Goal: Browse casually

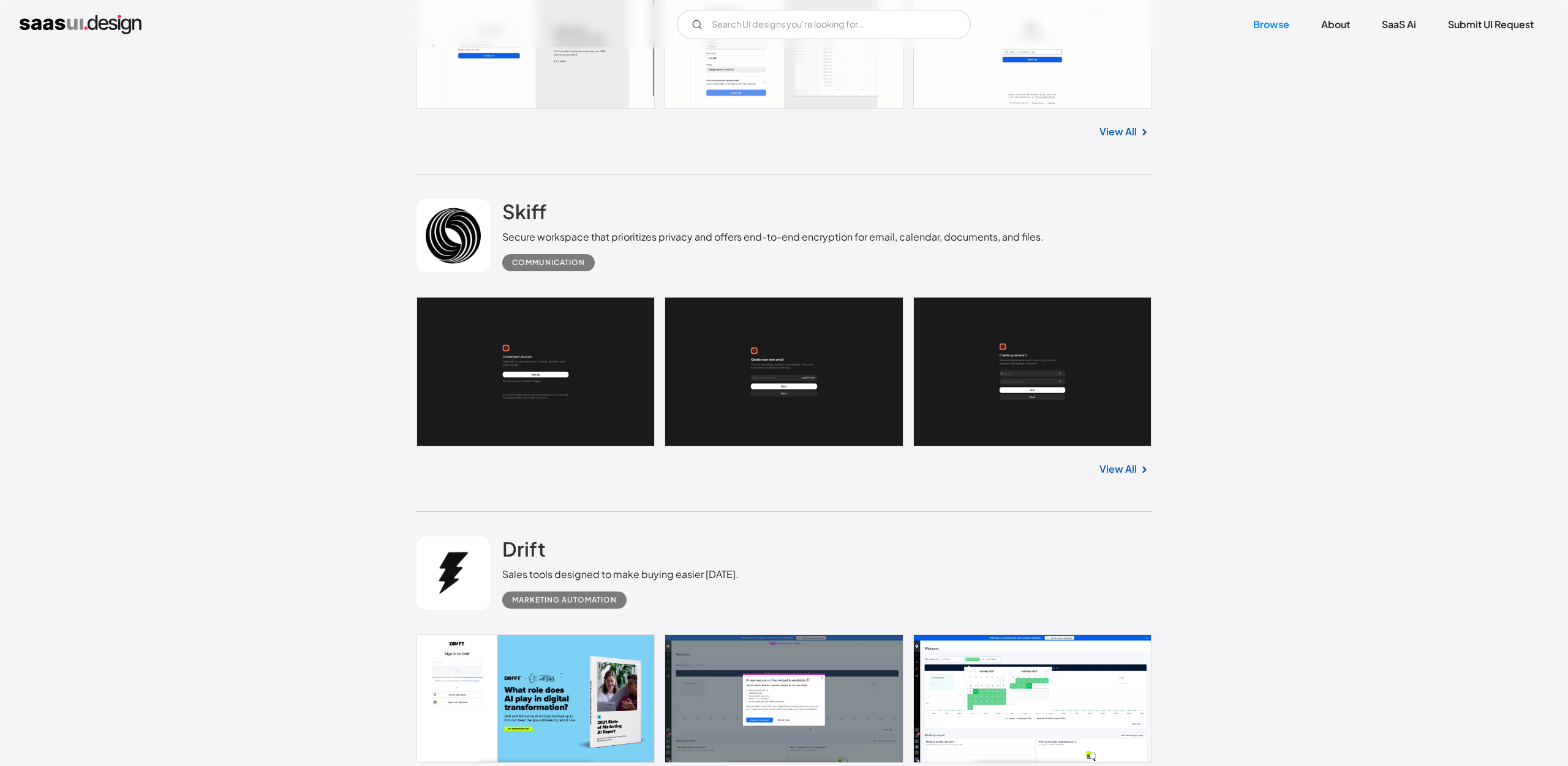
scroll to position [993, 0]
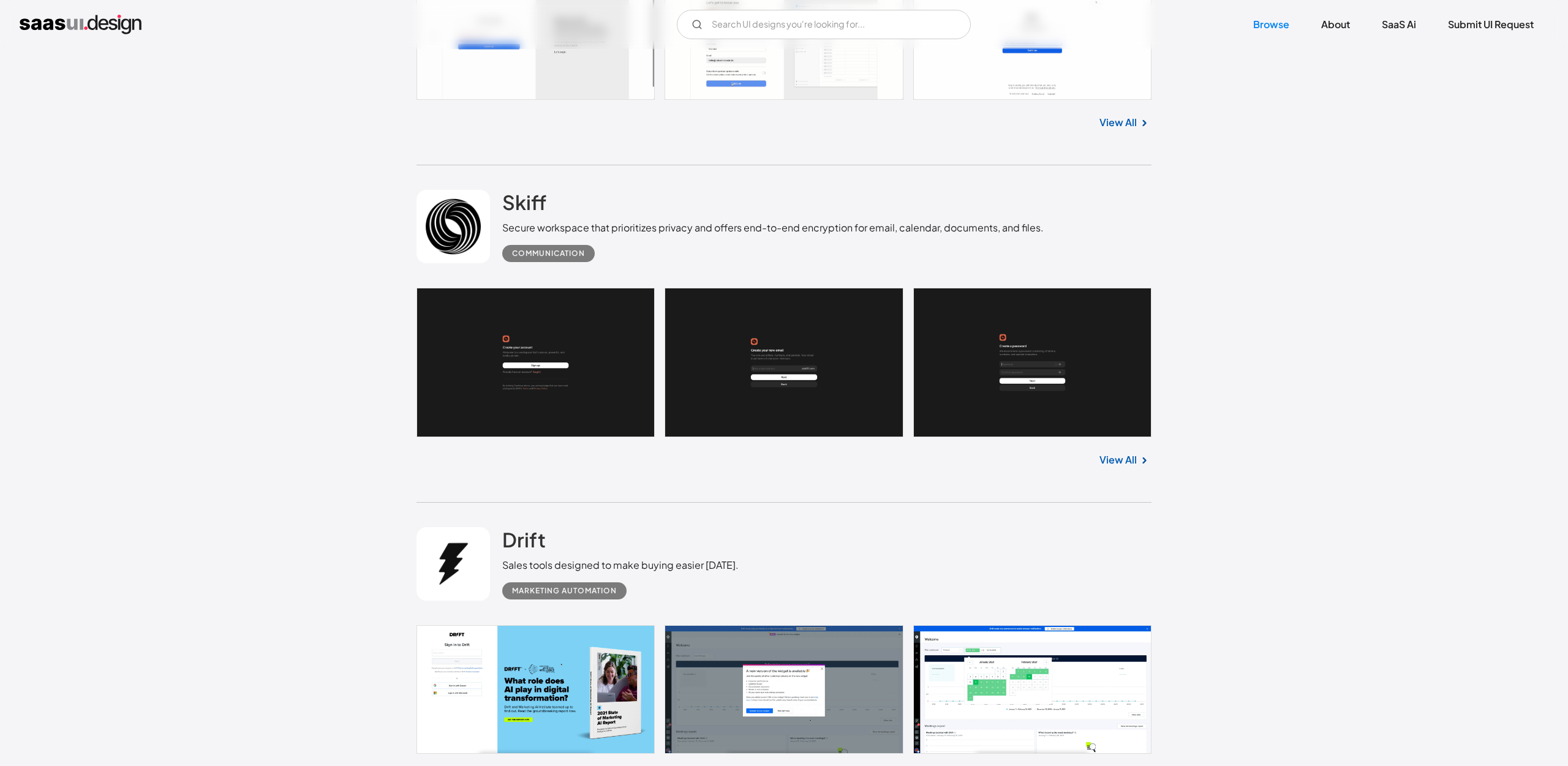
click at [1117, 463] on link "View All" at bounding box center [1118, 459] width 37 height 15
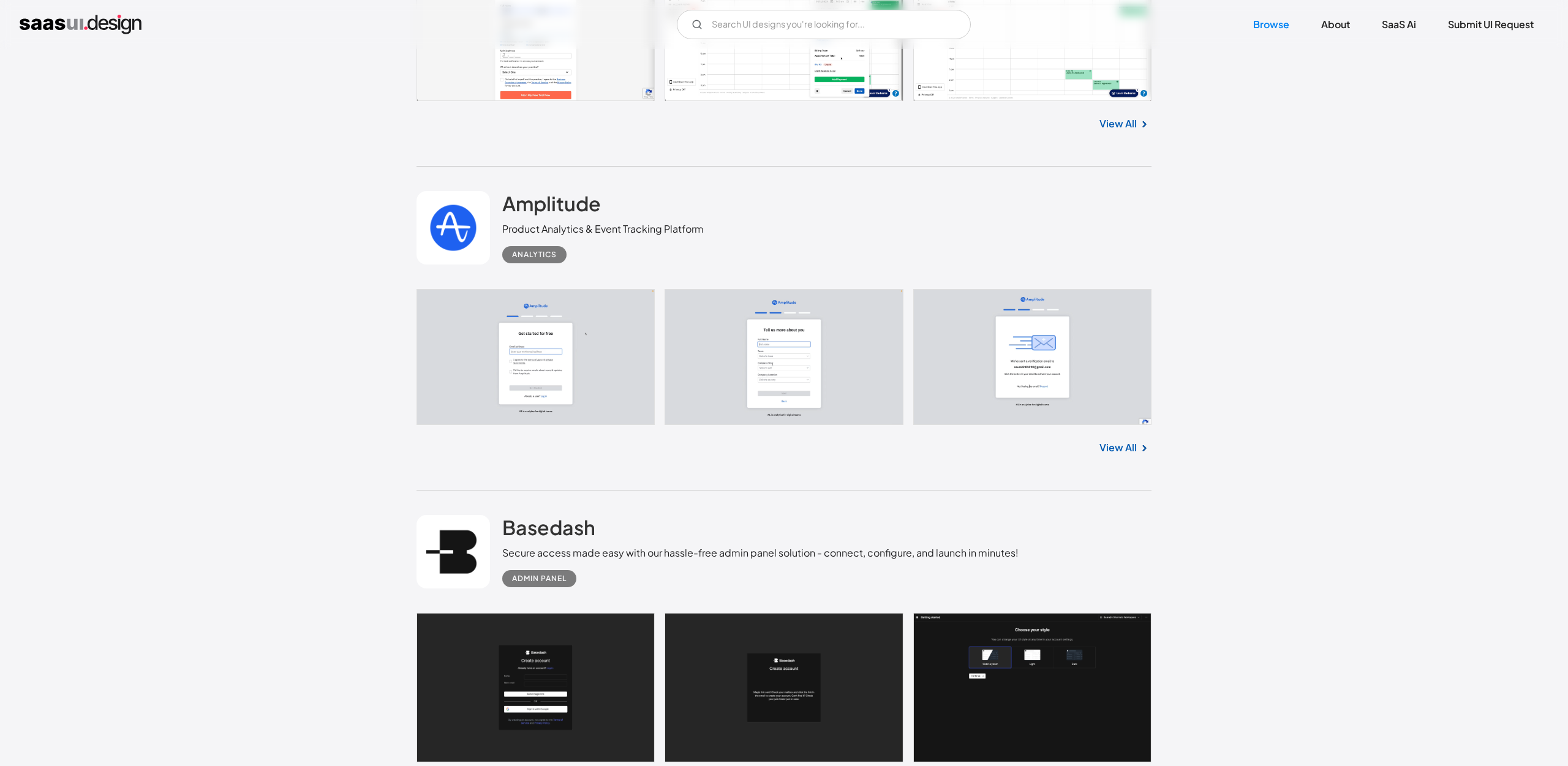
scroll to position [6168, 0]
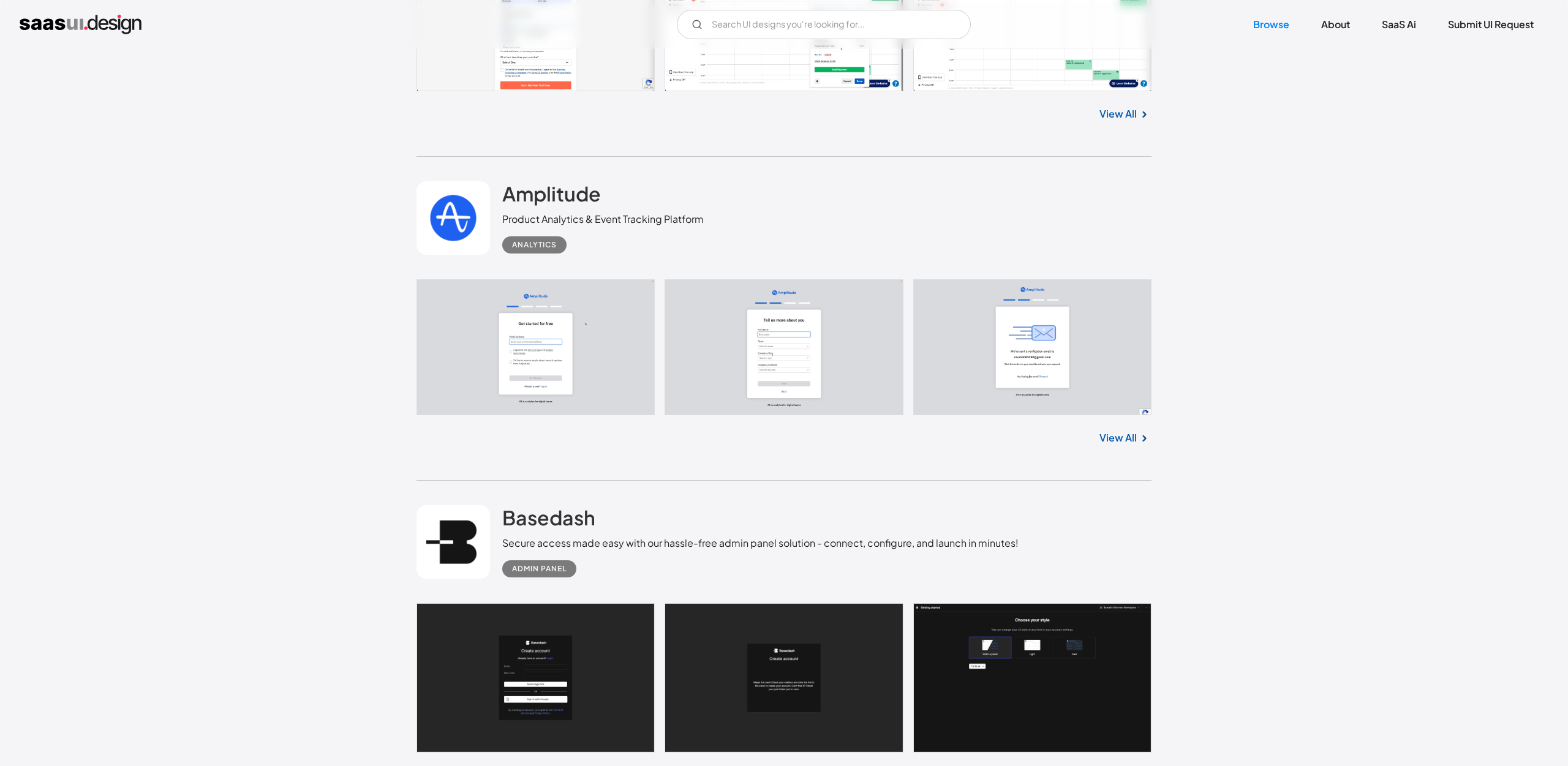
click at [1134, 445] on link "View All" at bounding box center [1118, 438] width 37 height 15
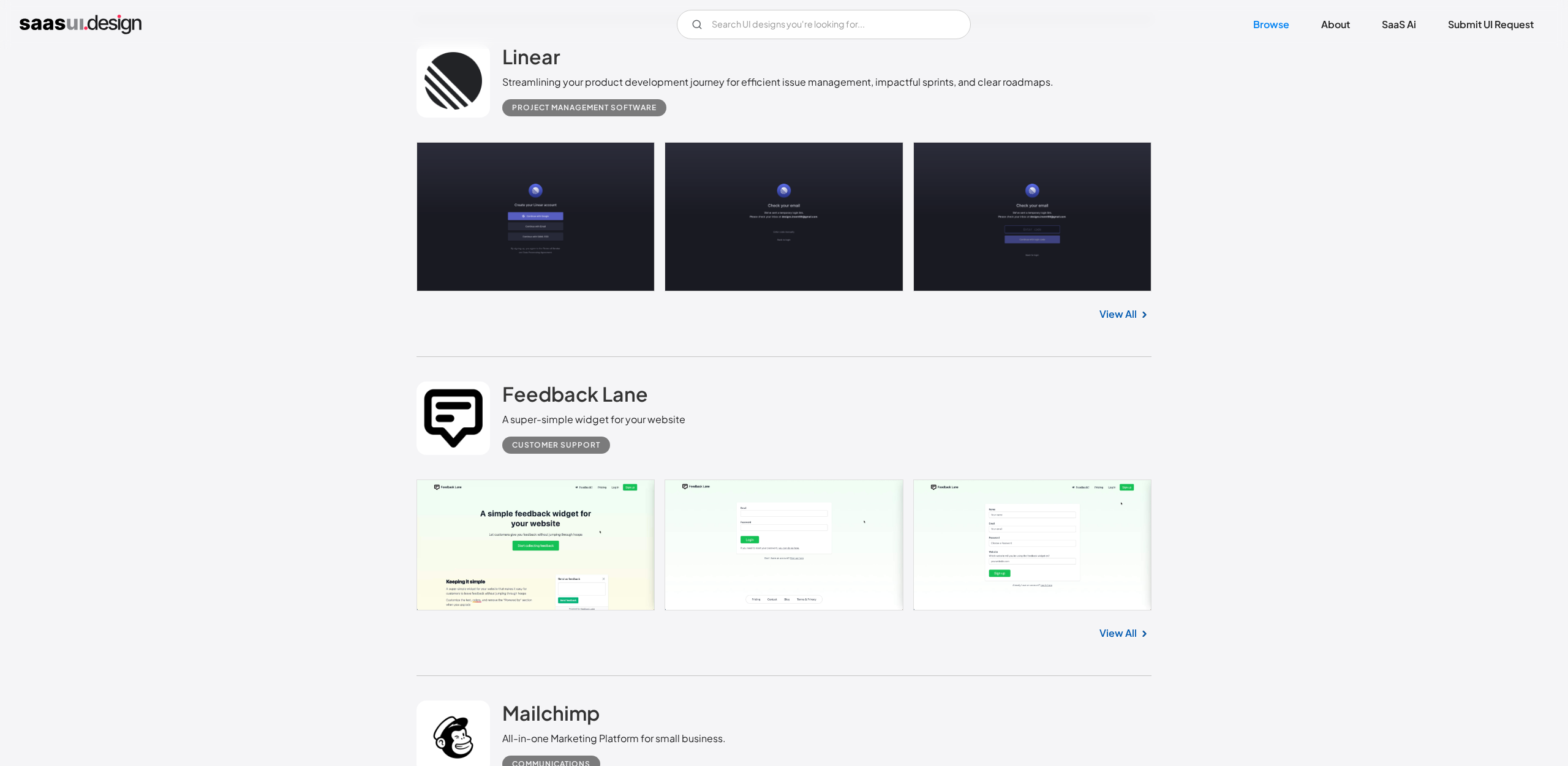
scroll to position [6968, 0]
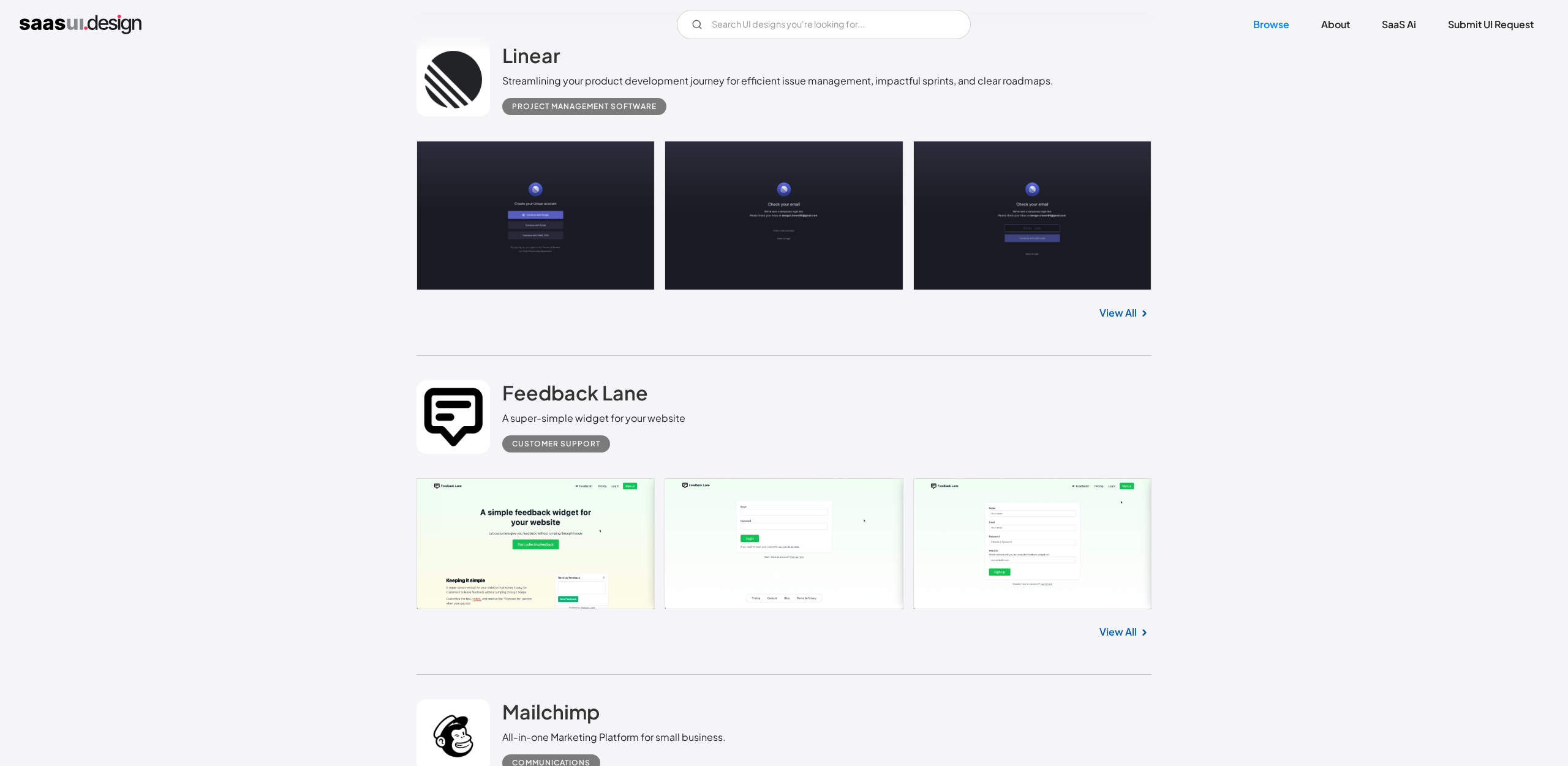
click at [1126, 320] on link "View All" at bounding box center [1118, 313] width 37 height 15
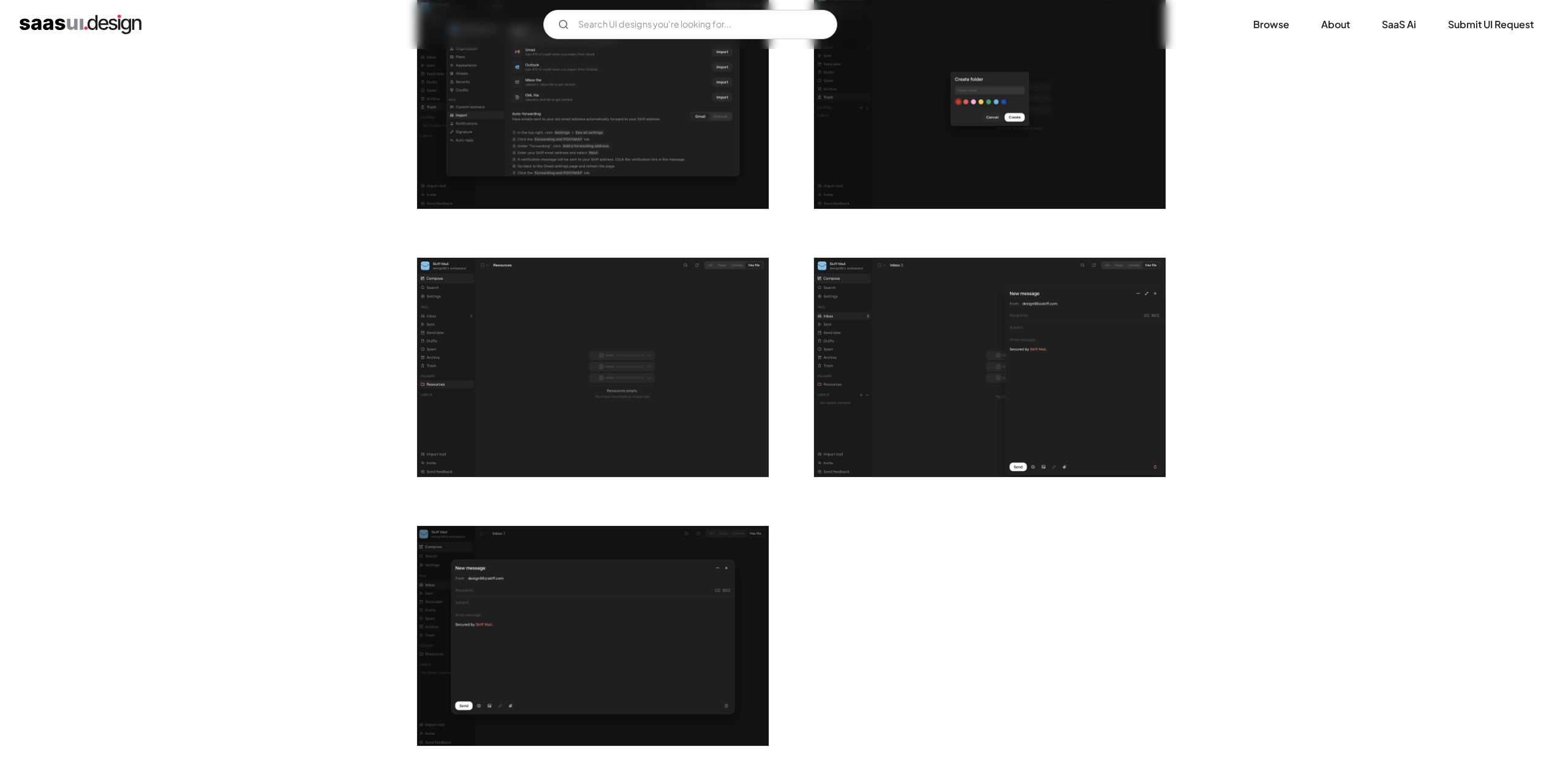
scroll to position [2122, 0]
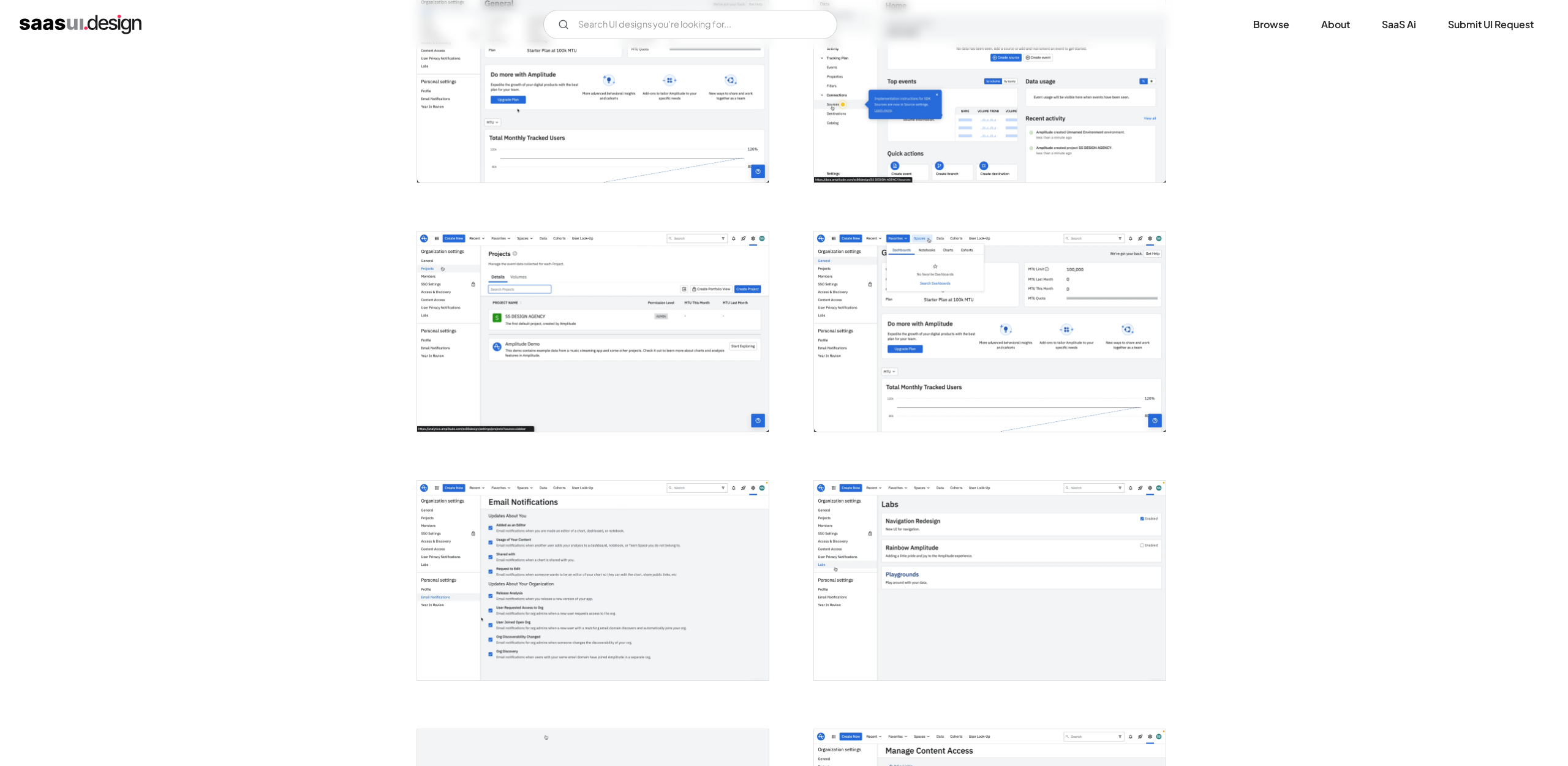
scroll to position [1301, 0]
